Goal: Information Seeking & Learning: Learn about a topic

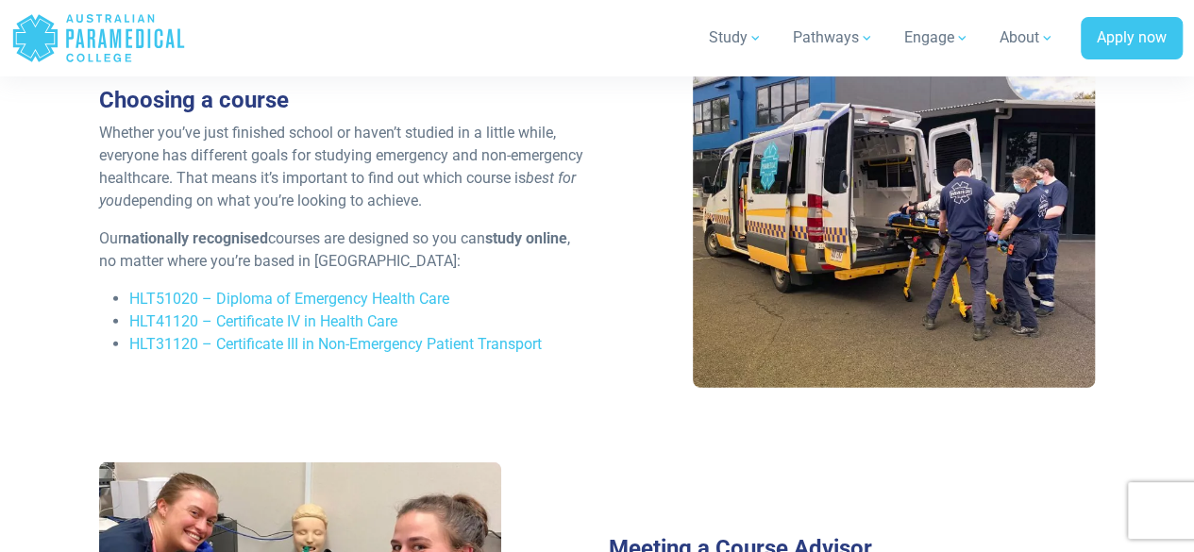
scroll to position [2636, 0]
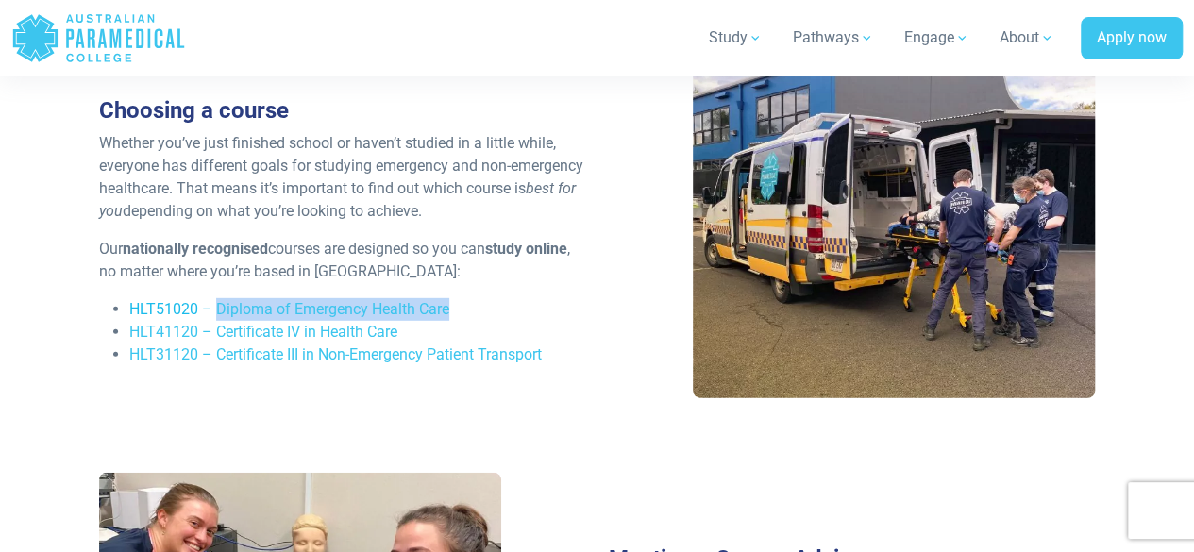
drag, startPoint x: 465, startPoint y: 285, endPoint x: 216, endPoint y: 289, distance: 249.2
click at [216, 298] on li "HLT51020 – Diploma of Emergency Health Care" at bounding box center [357, 309] width 456 height 23
copy link "Diploma of Emergency Health Care"
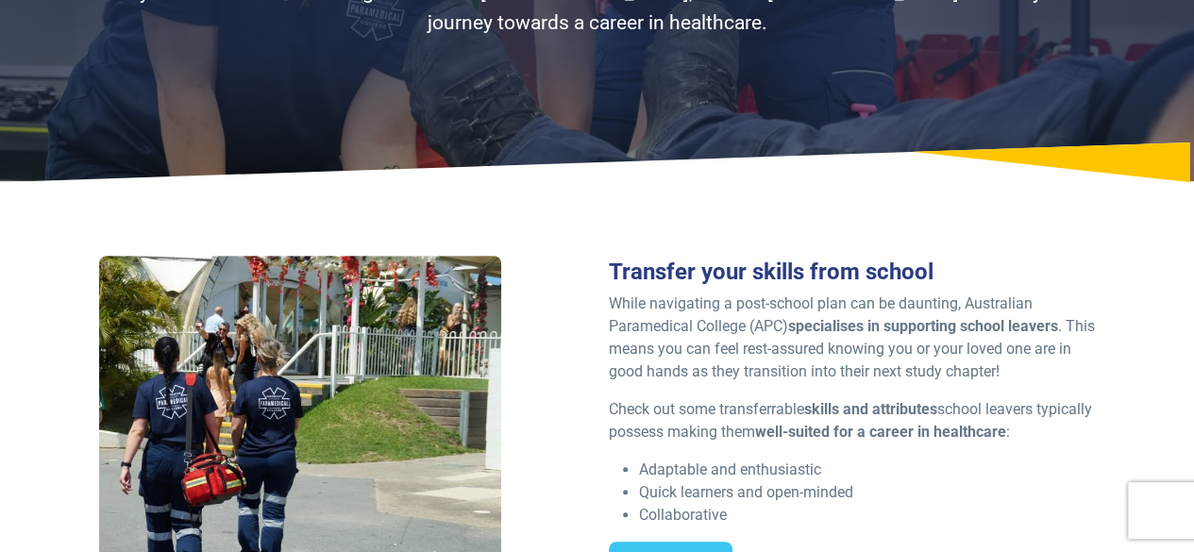
scroll to position [0, 0]
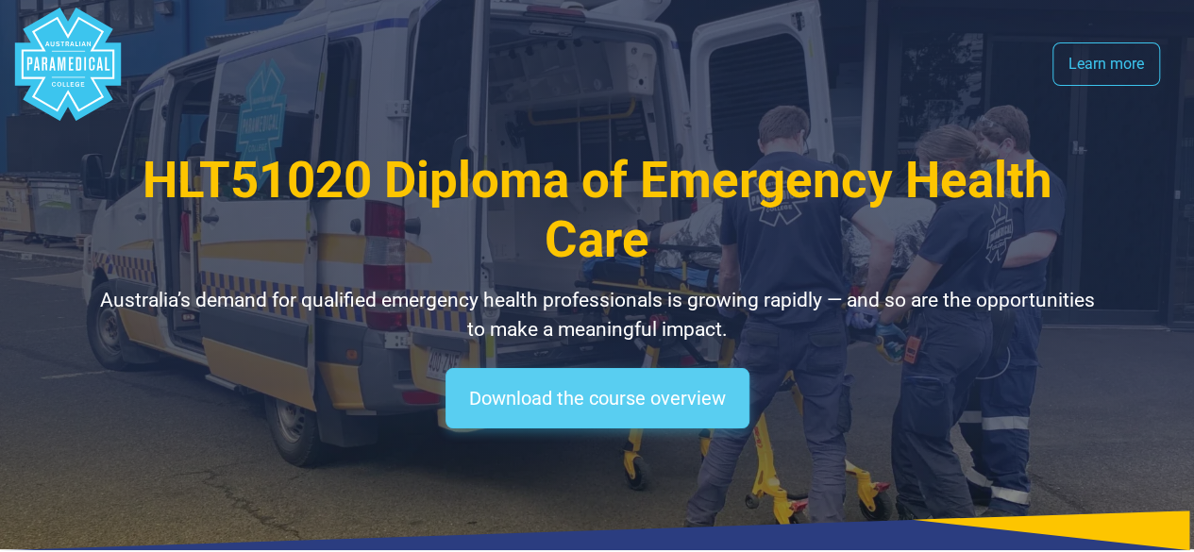
click at [571, 406] on link "Download the course overview" at bounding box center [598, 398] width 304 height 60
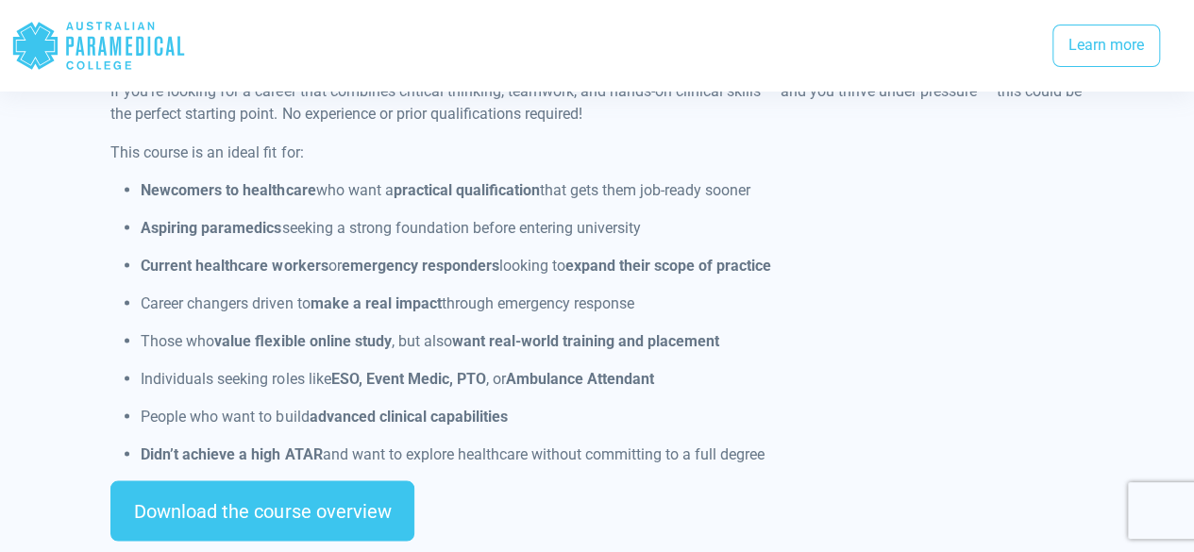
scroll to position [1627, 0]
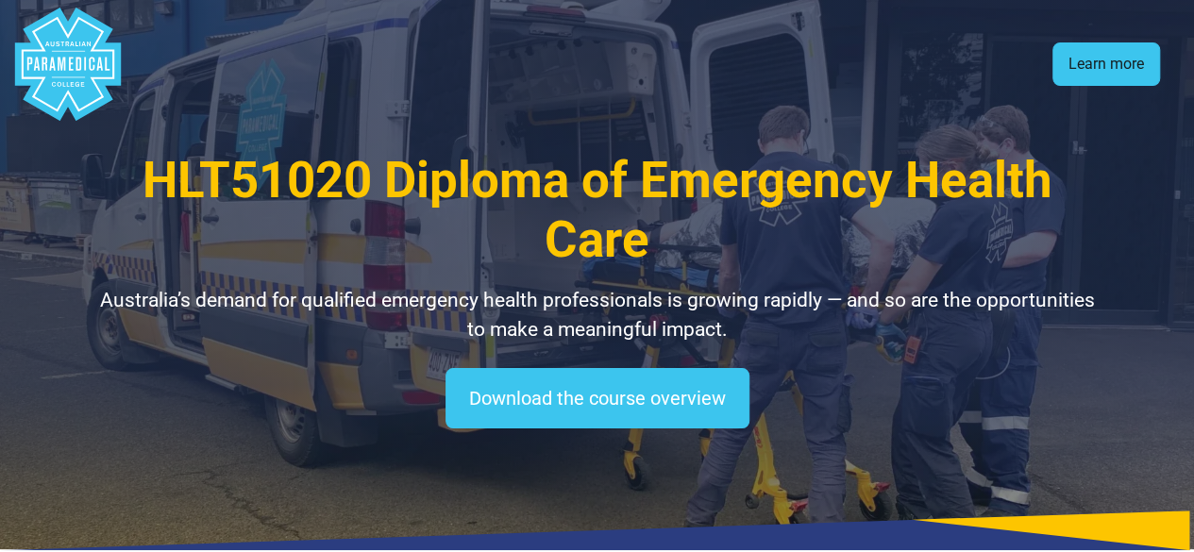
click at [1108, 58] on link "Learn more" at bounding box center [1107, 63] width 108 height 43
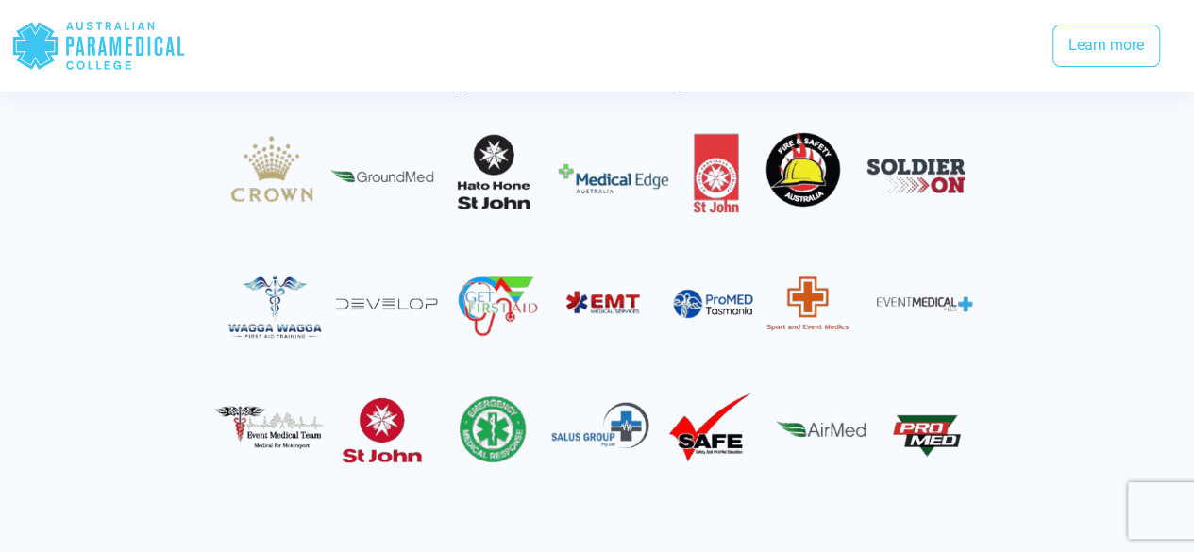
scroll to position [3403, 0]
